Goal: Task Accomplishment & Management: Manage account settings

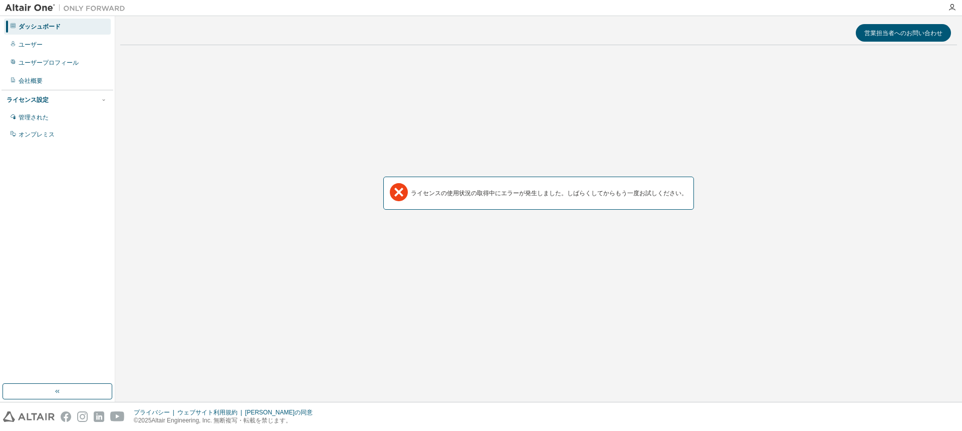
click at [268, 145] on div "ライセンスの使用状況の取得中にエラーが発生しました。しばらくしてからもう一度お試しください。" at bounding box center [538, 193] width 837 height 280
click at [46, 42] on div "ユーザー" at bounding box center [57, 45] width 107 height 16
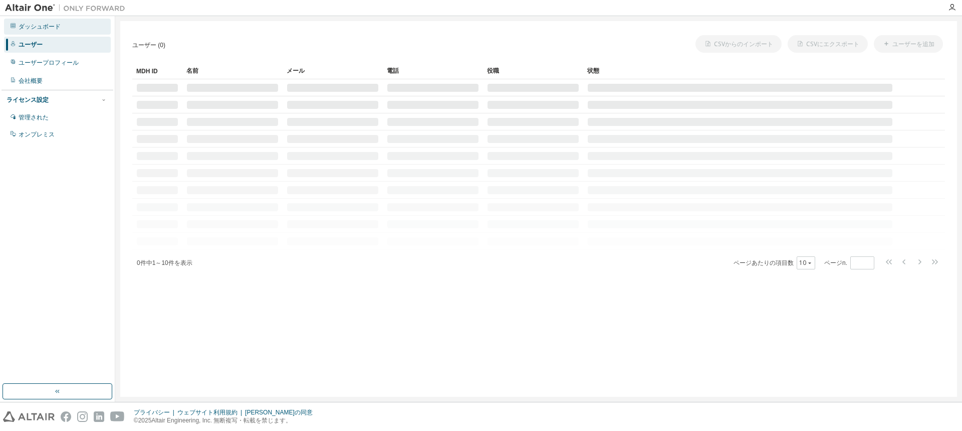
click at [46, 30] on font "ダッシュボード" at bounding box center [40, 26] width 42 height 7
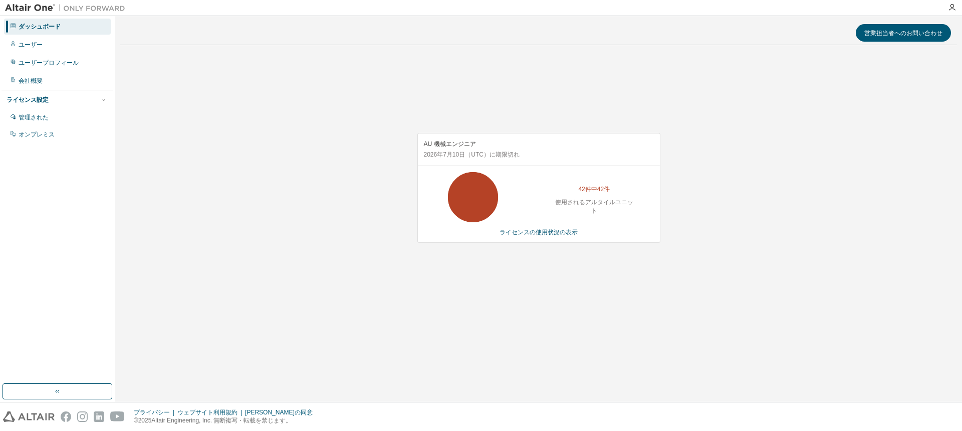
click at [320, 159] on div "AU 機械エンジニア 2026年7月10日 （UTC） に期限切れ 42件中42件 使用されるアルタイルユニット ライセンスの使用状況の表示" at bounding box center [538, 193] width 837 height 280
click at [555, 233] on font "ライセンスの使用状況の表示" at bounding box center [539, 232] width 78 height 7
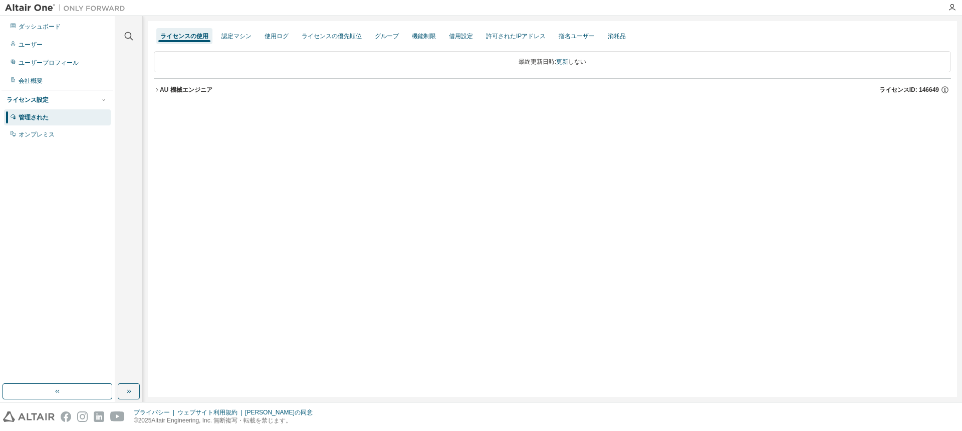
click at [160, 91] on font "AU 機械エンジニア" at bounding box center [186, 89] width 53 height 7
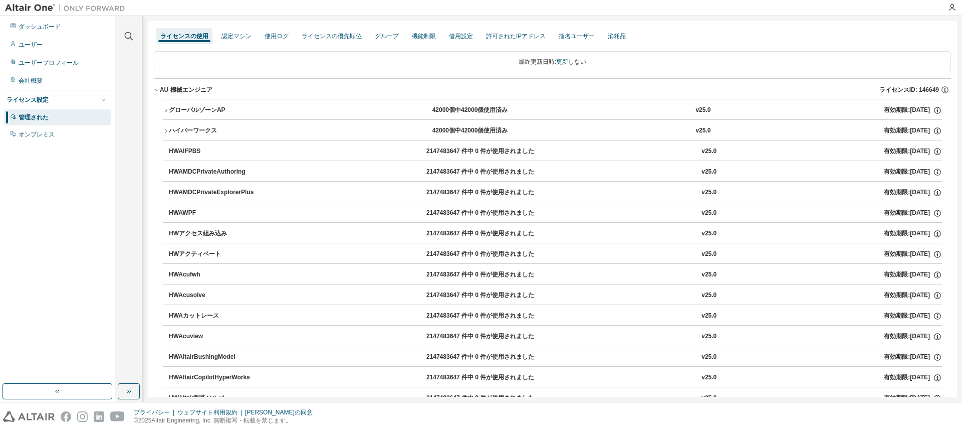
click at [163, 110] on icon "button" at bounding box center [166, 110] width 6 height 6
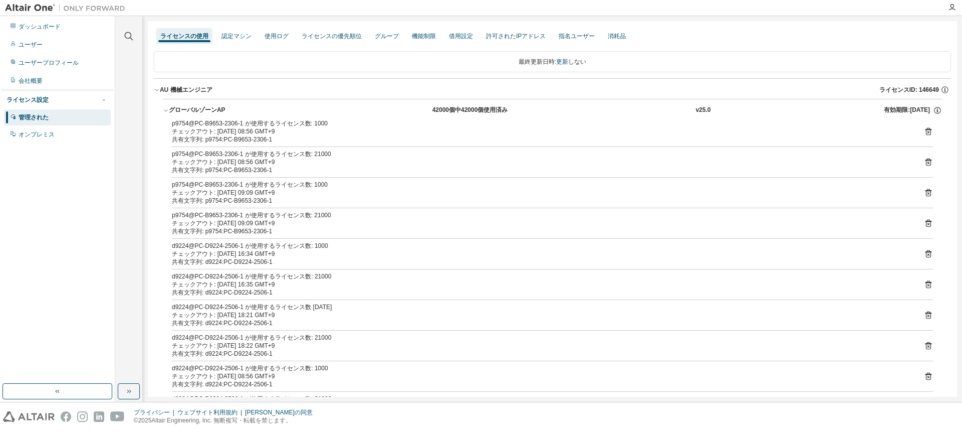
click at [163, 110] on icon "button" at bounding box center [166, 110] width 6 height 6
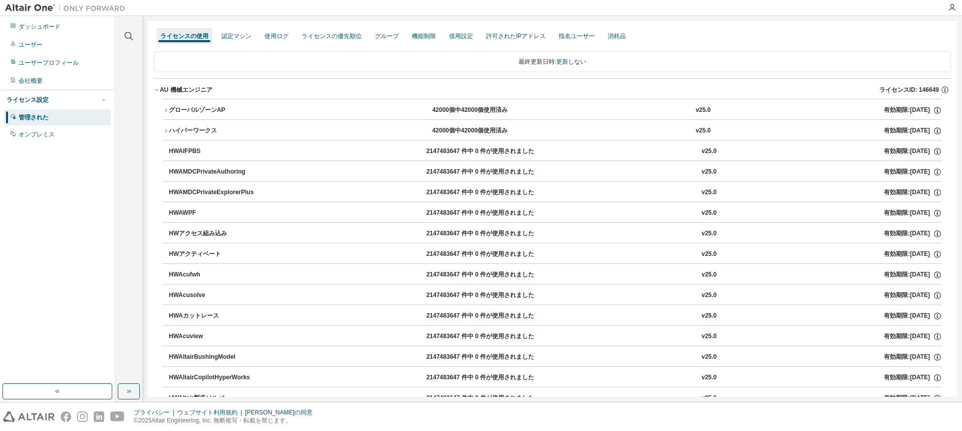
click at [25, 109] on div "ライセンス設定 管理された オンプレミス" at bounding box center [58, 117] width 112 height 54
click at [24, 114] on font "管理された" at bounding box center [34, 117] width 30 height 7
click at [283, 38] on font "使用ログ" at bounding box center [277, 36] width 24 height 7
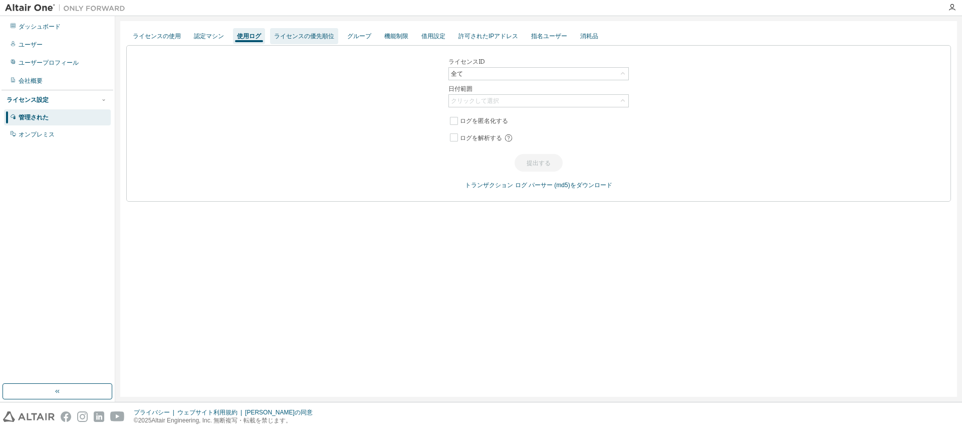
click at [309, 34] on font "ライセンスの優先順位" at bounding box center [304, 36] width 60 height 7
